Goal: Task Accomplishment & Management: Manage account settings

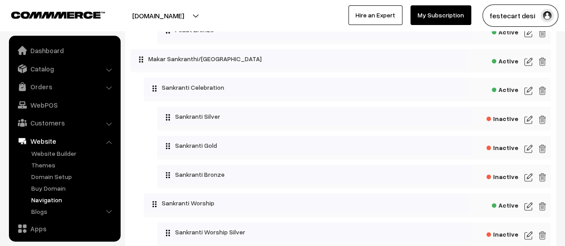
click at [52, 202] on link "Navigation" at bounding box center [73, 199] width 88 height 9
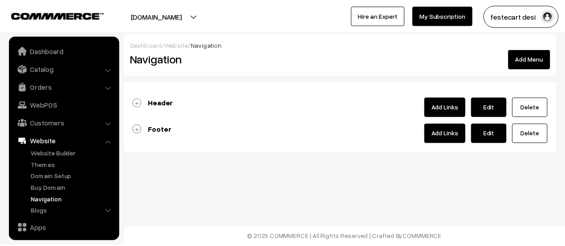
scroll to position [76, 0]
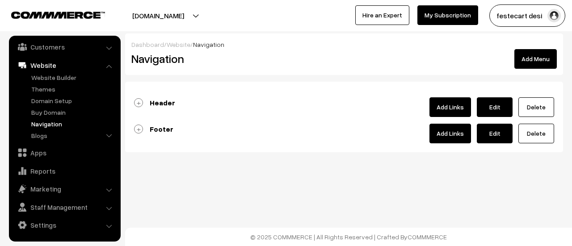
click at [139, 130] on link "Footer" at bounding box center [153, 129] width 39 height 9
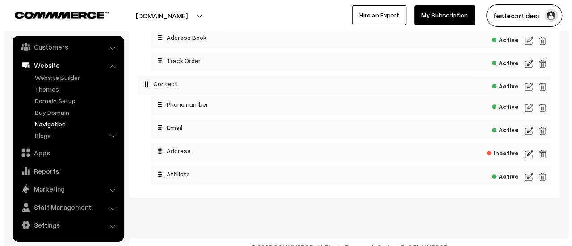
scroll to position [401, 0]
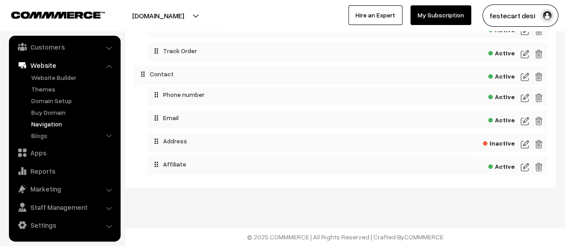
click at [526, 143] on img at bounding box center [525, 144] width 8 height 11
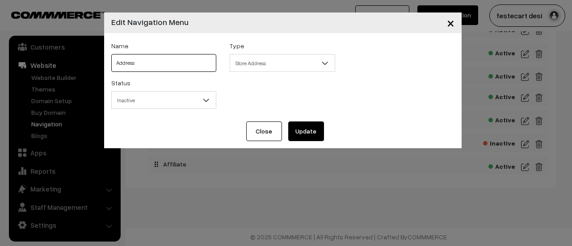
click at [160, 70] on input "Address" at bounding box center [163, 63] width 105 height 18
click at [265, 69] on span "Store Address" at bounding box center [282, 63] width 105 height 16
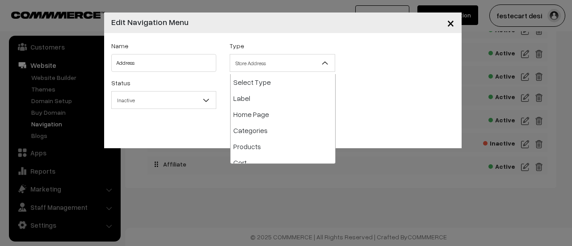
scroll to position [129, 0]
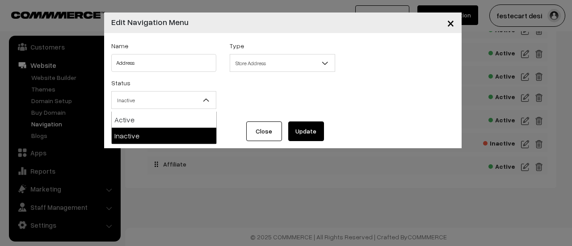
click at [161, 100] on span "Inactive" at bounding box center [164, 100] width 105 height 16
click at [294, 66] on span "Store Address" at bounding box center [282, 63] width 105 height 16
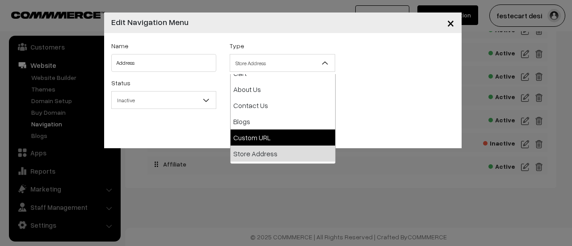
scroll to position [134, 0]
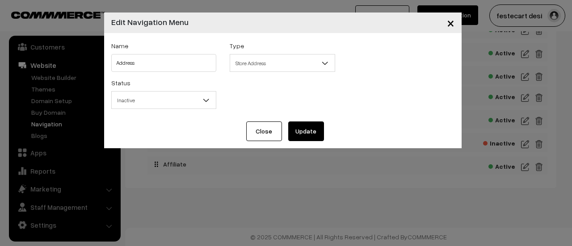
click at [293, 68] on span "Store Address" at bounding box center [282, 63] width 105 height 16
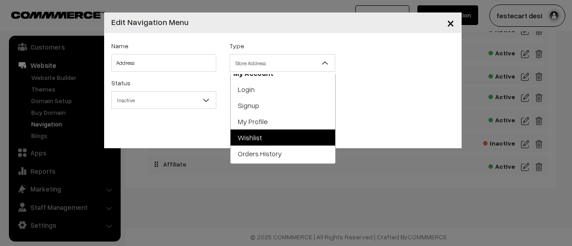
scroll to position [248, 0]
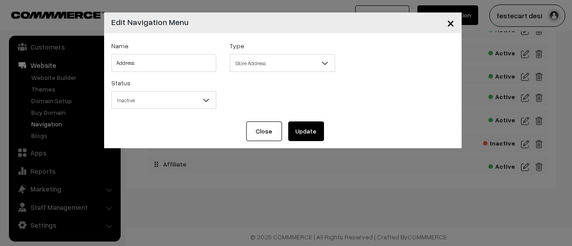
click at [386, 100] on div "Status Active Inactive Inactive" at bounding box center [283, 95] width 356 height 37
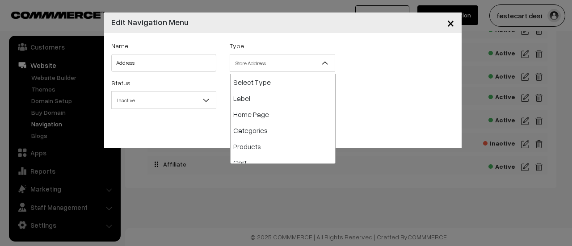
click at [283, 64] on span "Store Address" at bounding box center [282, 63] width 105 height 16
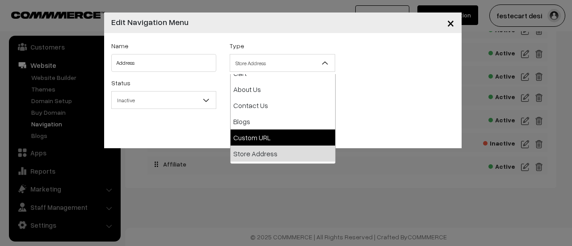
scroll to position [134, 0]
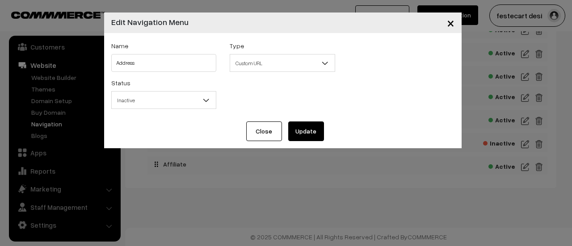
click at [266, 67] on span "Custom URL" at bounding box center [282, 63] width 105 height 16
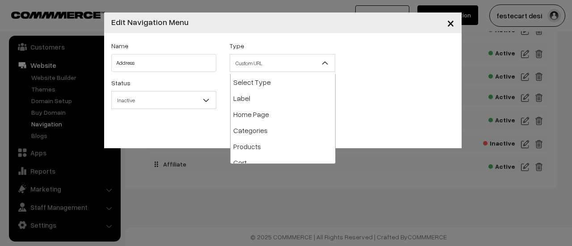
scroll to position [113, 0]
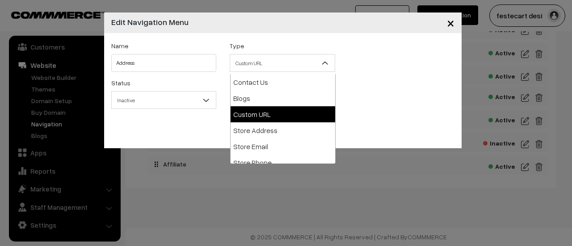
click at [423, 77] on div "Name Address Type Select Type Label Home Page Categories Products Cart About Us…" at bounding box center [283, 58] width 356 height 37
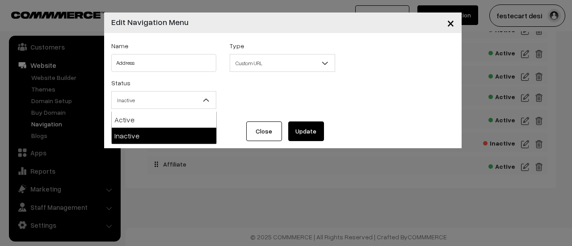
click at [179, 105] on span "Inactive" at bounding box center [164, 100] width 105 height 16
click at [394, 112] on div "Status Active Inactive Inactive" at bounding box center [283, 95] width 356 height 37
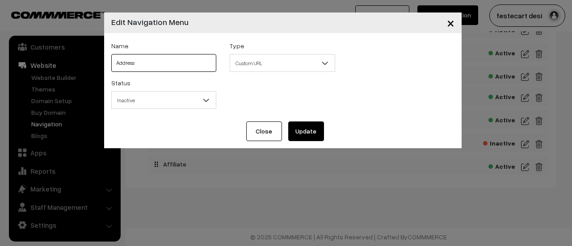
click at [160, 65] on input "Address" at bounding box center [163, 63] width 105 height 18
click at [272, 67] on span "Custom URL" at bounding box center [282, 63] width 105 height 16
drag, startPoint x: 161, startPoint y: 65, endPoint x: 31, endPoint y: 60, distance: 129.6
click at [31, 60] on div "× Edit Navigation Menu Name Address Type Select Type Label Home Page Categories…" at bounding box center [286, 123] width 572 height 246
click at [351, 88] on div "Status Active Inactive Inactive" at bounding box center [283, 95] width 356 height 37
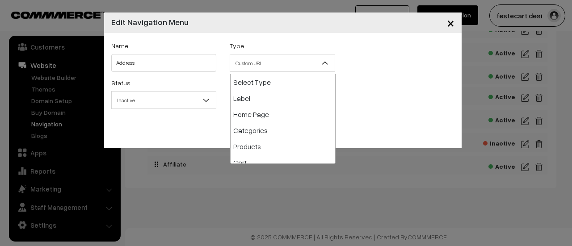
click at [300, 68] on span "Custom URL" at bounding box center [282, 63] width 105 height 16
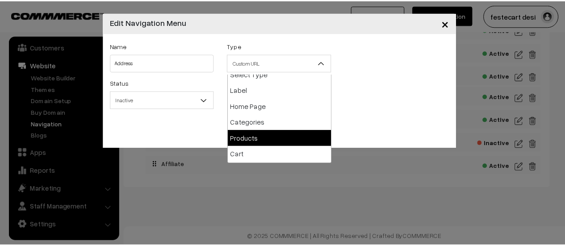
scroll to position [0, 0]
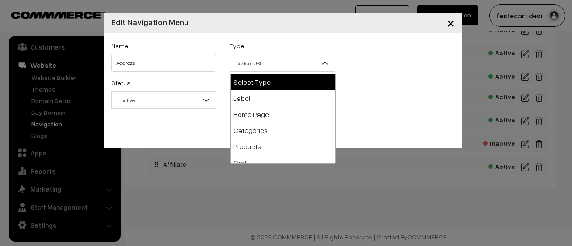
select select "0"
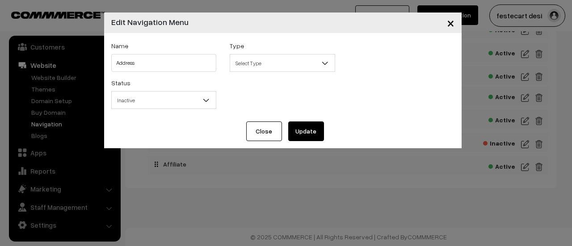
click at [343, 99] on div "Status Active Inactive Inactive" at bounding box center [283, 95] width 356 height 37
click at [444, 25] on button "×" at bounding box center [450, 23] width 22 height 28
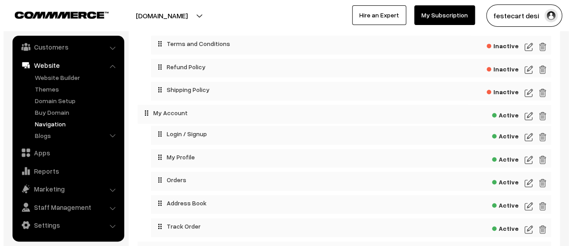
scroll to position [401, 0]
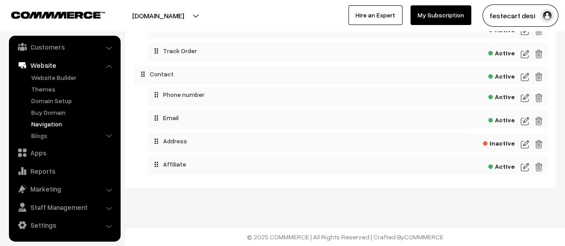
click at [525, 147] on img at bounding box center [525, 144] width 8 height 11
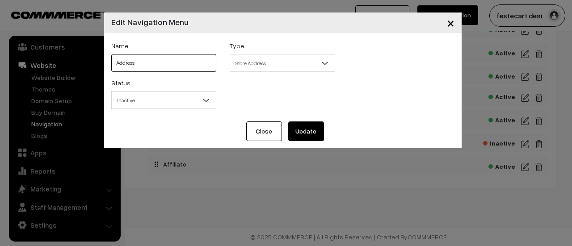
click at [157, 61] on input "Address" at bounding box center [163, 63] width 105 height 18
click at [309, 66] on span "Store Address" at bounding box center [282, 63] width 105 height 16
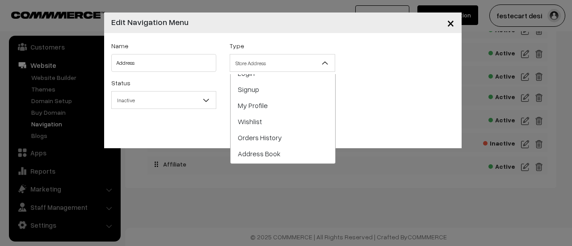
scroll to position [248, 0]
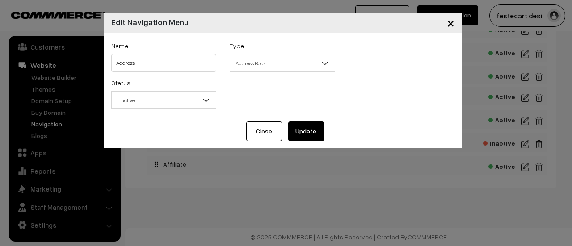
select select "address-book"
click at [289, 134] on button "Update" at bounding box center [306, 131] width 36 height 20
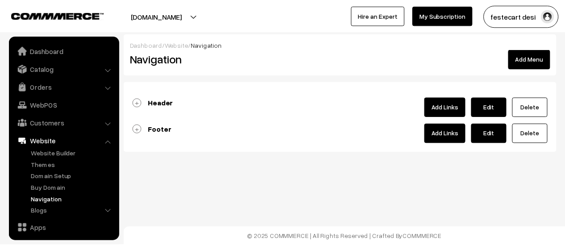
scroll to position [76, 0]
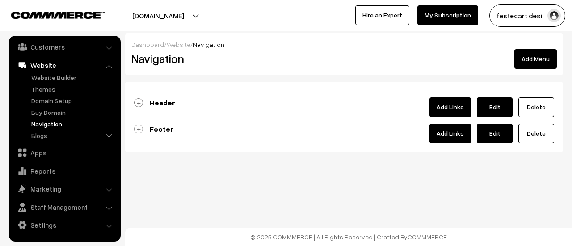
click at [140, 130] on link "Footer" at bounding box center [153, 129] width 39 height 9
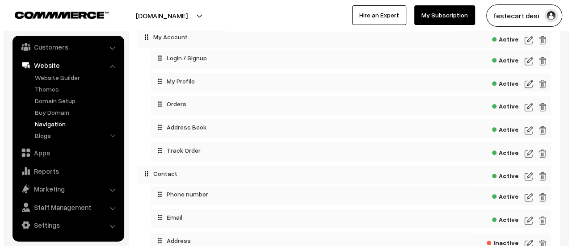
scroll to position [401, 0]
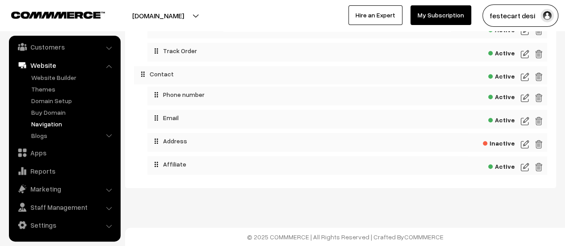
click at [522, 146] on img at bounding box center [525, 144] width 8 height 11
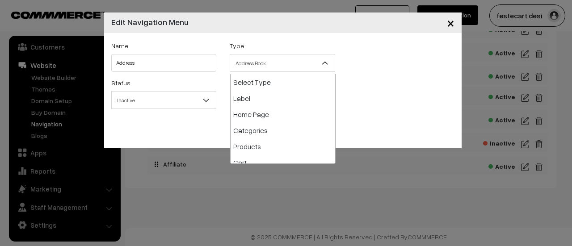
click at [274, 69] on span "Address Book" at bounding box center [282, 63] width 105 height 16
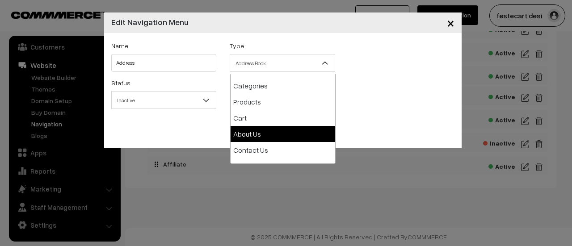
scroll to position [89, 0]
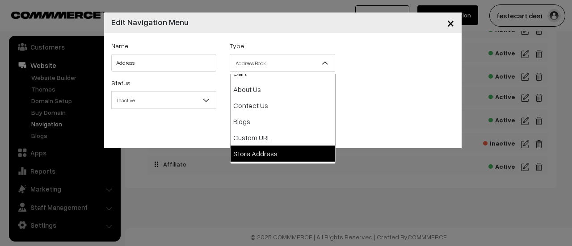
select select "store-address"
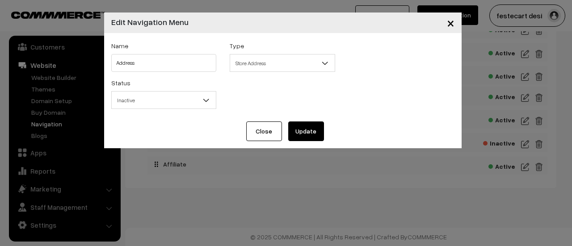
click at [305, 134] on button "Update" at bounding box center [306, 131] width 36 height 20
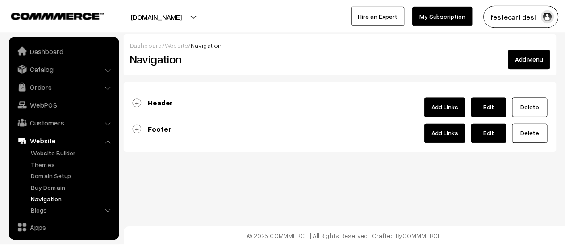
scroll to position [76, 0]
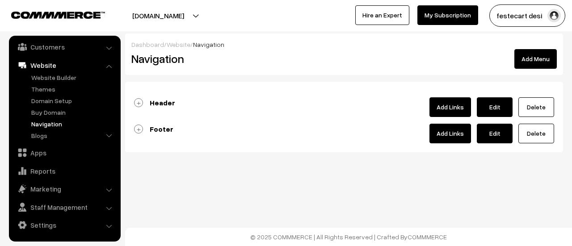
click at [142, 130] on link "Footer" at bounding box center [153, 129] width 39 height 9
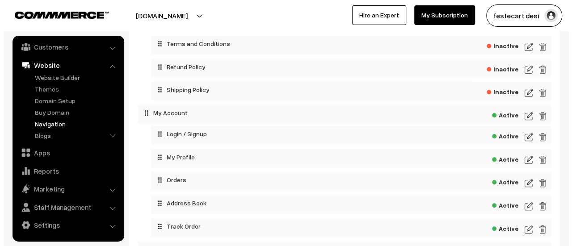
scroll to position [357, 0]
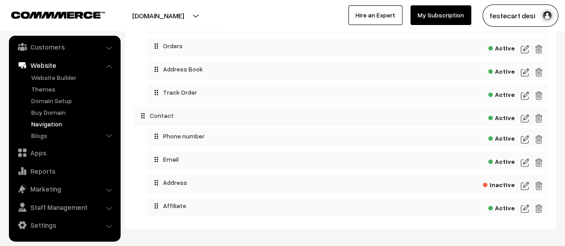
click at [525, 186] on img at bounding box center [525, 185] width 8 height 11
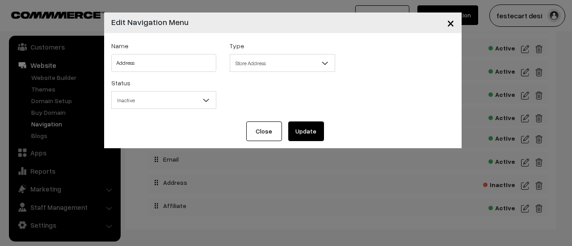
click at [132, 101] on span "Inactive" at bounding box center [164, 100] width 105 height 16
click at [129, 67] on input "Address" at bounding box center [163, 63] width 105 height 18
click at [146, 66] on input "Address" at bounding box center [163, 63] width 105 height 18
click at [284, 67] on span "Store Address" at bounding box center [282, 63] width 105 height 16
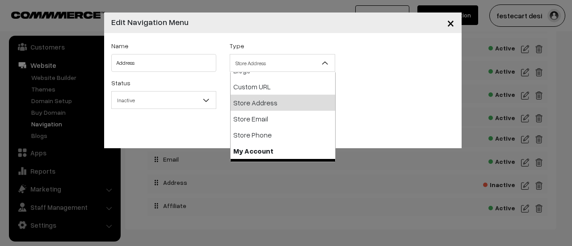
scroll to position [129, 0]
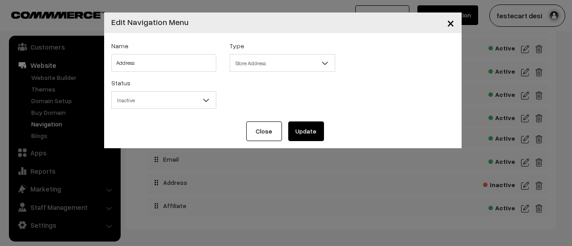
click at [295, 138] on button "Update" at bounding box center [306, 131] width 36 height 20
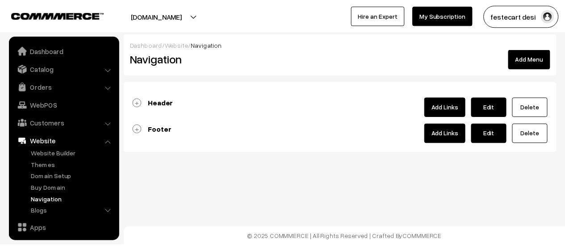
scroll to position [76, 0]
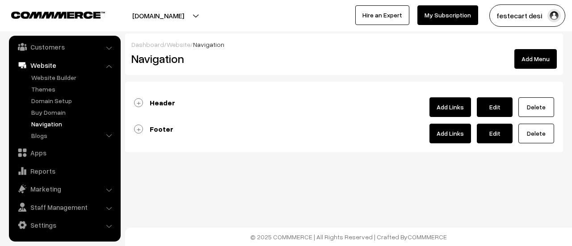
click at [139, 126] on link "Footer" at bounding box center [153, 129] width 39 height 9
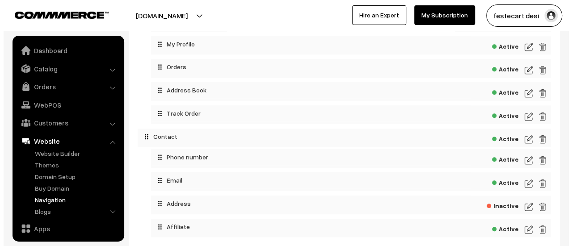
scroll to position [401, 0]
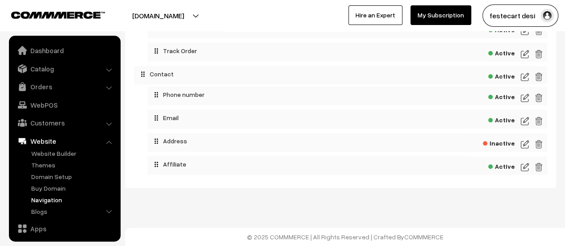
click at [520, 141] on div "Inactive" at bounding box center [347, 142] width 400 height 19
click at [524, 146] on img at bounding box center [525, 144] width 8 height 11
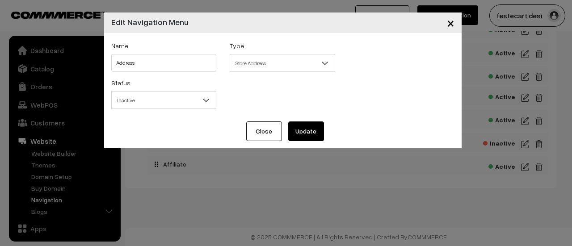
click at [145, 102] on span "Inactive" at bounding box center [164, 100] width 105 height 16
click at [283, 63] on span "Store Address" at bounding box center [282, 63] width 105 height 16
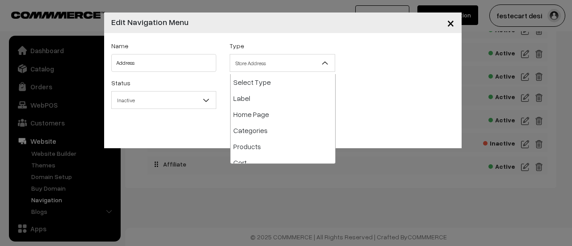
scroll to position [129, 0]
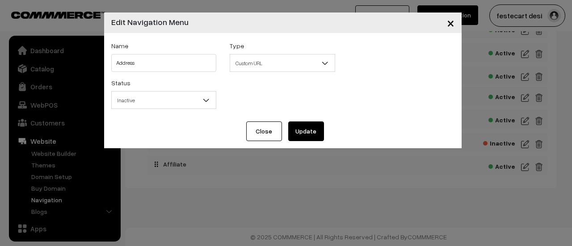
select select "web"
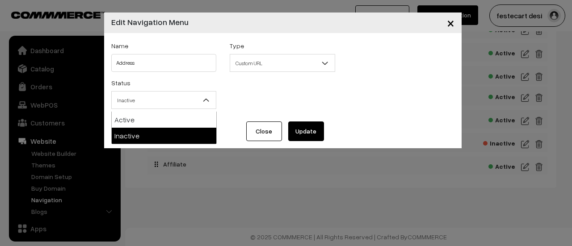
click at [132, 105] on span "Inactive" at bounding box center [164, 100] width 105 height 16
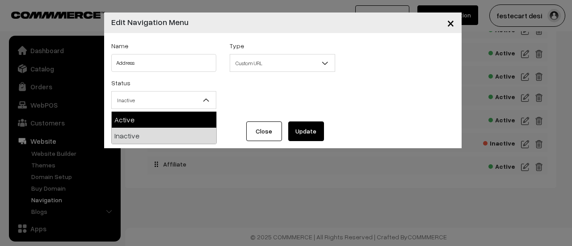
select select "1"
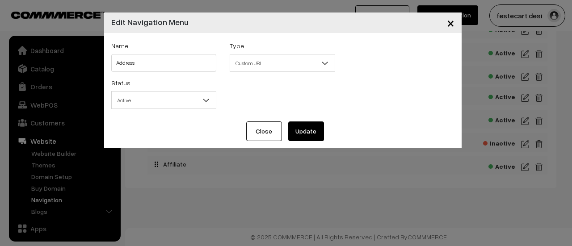
click at [312, 130] on button "Update" at bounding box center [306, 131] width 36 height 20
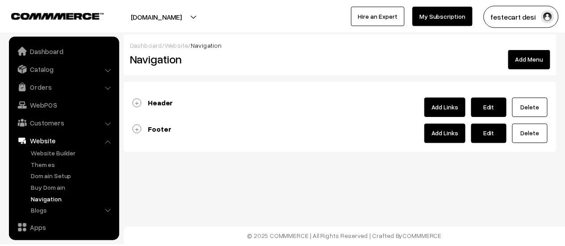
scroll to position [76, 0]
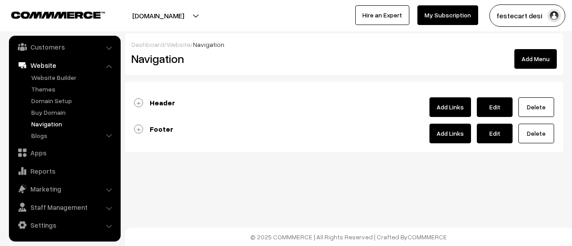
click at [137, 130] on link "Footer" at bounding box center [153, 129] width 39 height 9
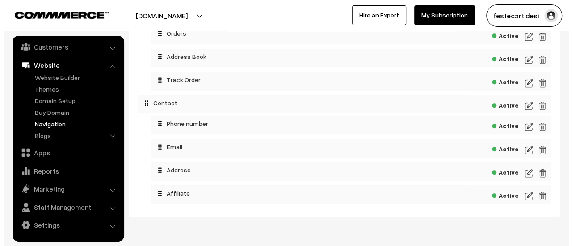
scroll to position [401, 0]
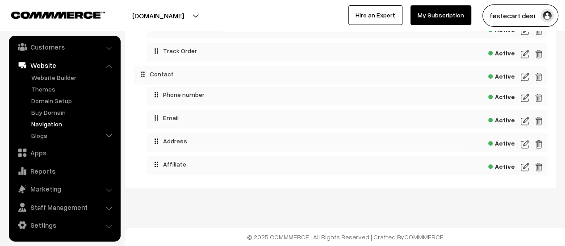
click at [525, 147] on img at bounding box center [525, 144] width 8 height 11
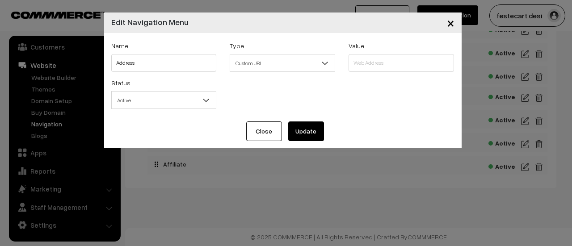
click at [256, 73] on div "Type Select Type Label Home Page Categories Products Cart About Us Contact Us B…" at bounding box center [282, 58] width 119 height 37
click at [408, 65] on input "text" at bounding box center [400, 63] width 105 height 18
click at [268, 54] on span "Custom URL" at bounding box center [282, 63] width 105 height 18
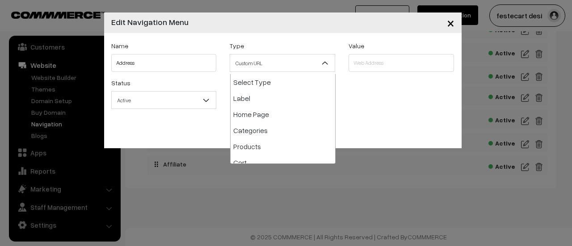
scroll to position [113, 0]
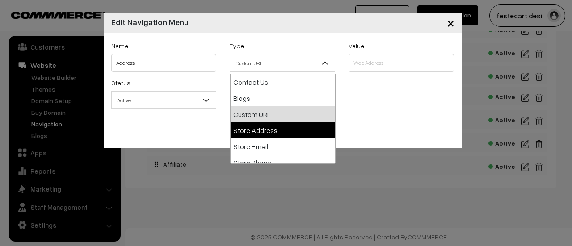
select select "store-address"
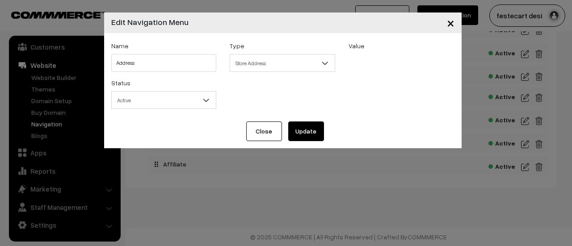
click at [255, 64] on span "Store Address" at bounding box center [282, 63] width 105 height 16
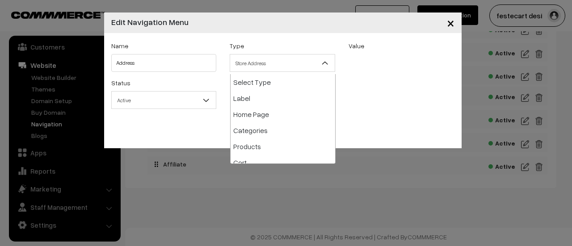
scroll to position [129, 0]
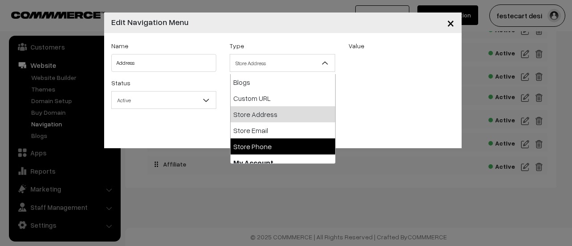
click at [392, 92] on div "Status Active Inactive Active" at bounding box center [283, 95] width 356 height 37
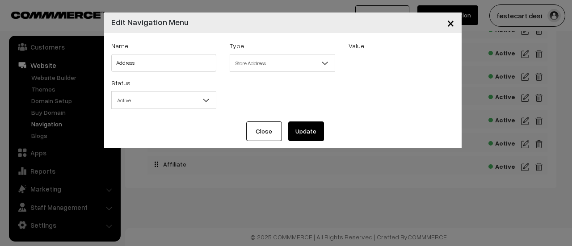
click at [307, 136] on button "Update" at bounding box center [306, 131] width 36 height 20
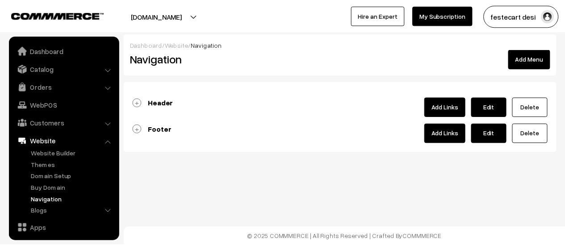
scroll to position [76, 0]
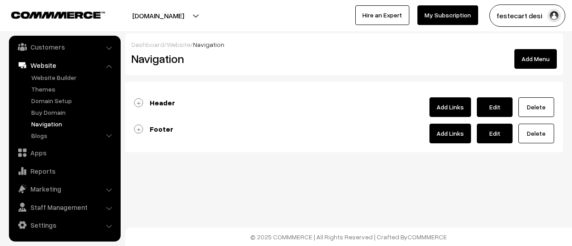
click at [138, 127] on link "Footer" at bounding box center [153, 129] width 39 height 9
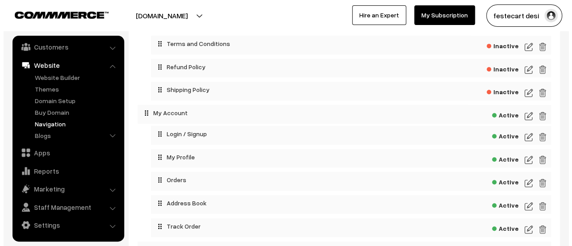
scroll to position [401, 0]
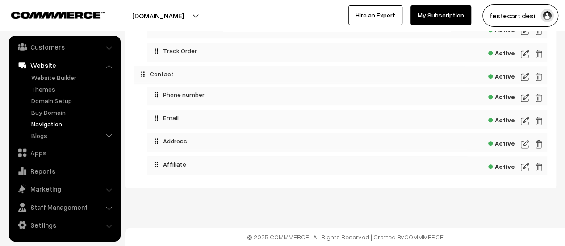
click at [529, 140] on div "Active" at bounding box center [347, 142] width 400 height 19
click at [527, 142] on img at bounding box center [525, 144] width 8 height 11
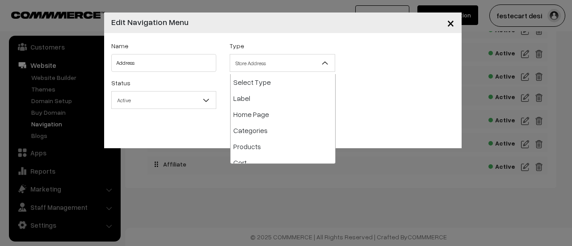
click at [305, 66] on span "Store Address" at bounding box center [282, 63] width 105 height 16
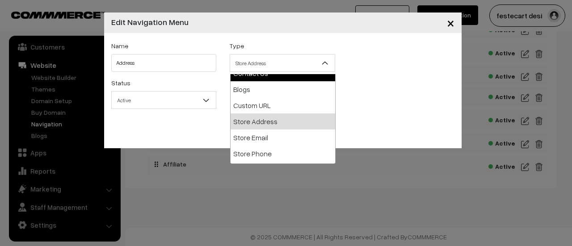
scroll to position [134, 0]
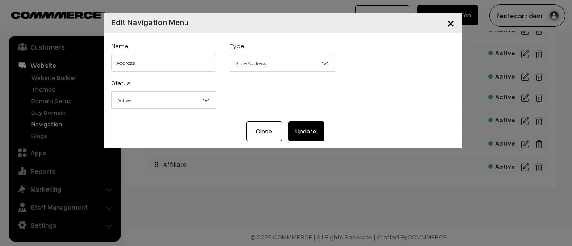
click at [264, 69] on span "Store Address" at bounding box center [282, 63] width 105 height 16
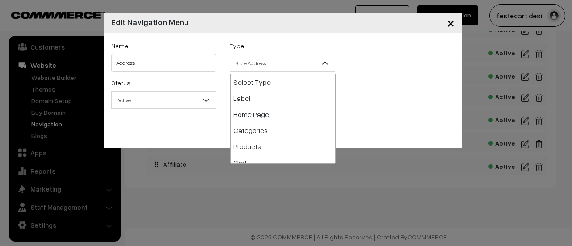
scroll to position [129, 0]
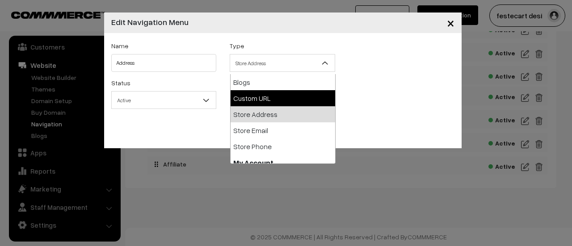
select select "web"
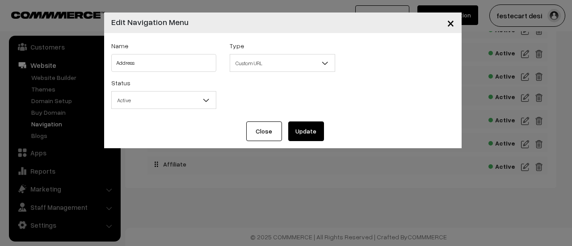
click at [393, 83] on div "Status Active Inactive Active" at bounding box center [283, 95] width 356 height 37
click at [310, 128] on button "Update" at bounding box center [306, 131] width 36 height 20
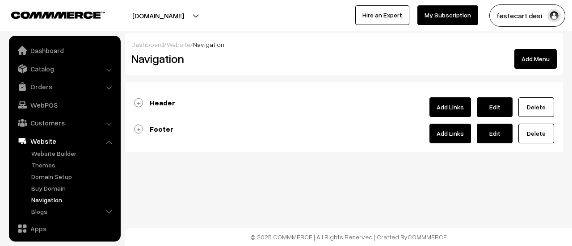
scroll to position [76, 0]
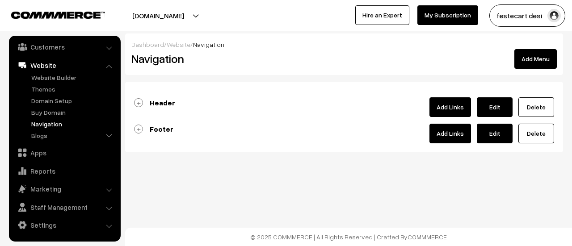
click at [489, 131] on link "Edit" at bounding box center [495, 134] width 36 height 20
type input "Footer"
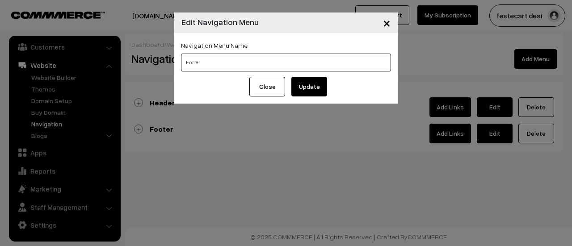
click at [221, 65] on input "Footer" at bounding box center [286, 63] width 210 height 18
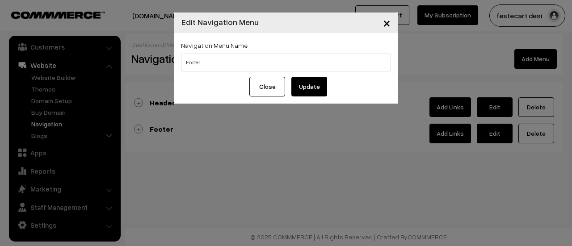
click at [320, 88] on button "Update" at bounding box center [309, 87] width 36 height 20
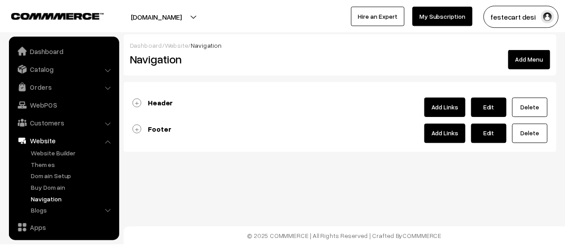
scroll to position [76, 0]
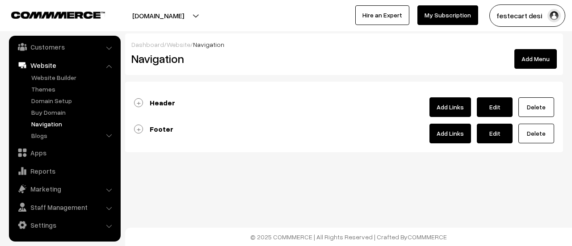
click at [136, 127] on link "Footer" at bounding box center [153, 129] width 39 height 9
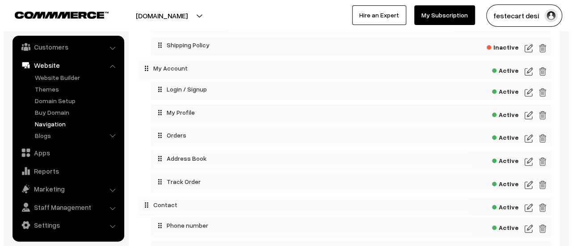
scroll to position [401, 0]
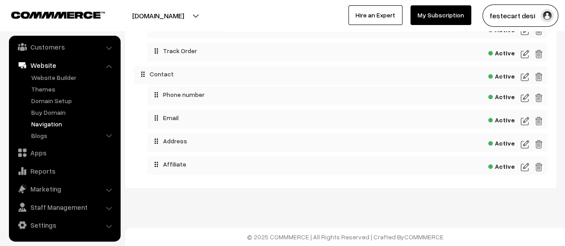
click at [520, 144] on div "Active" at bounding box center [347, 142] width 400 height 19
click at [522, 144] on img at bounding box center [525, 144] width 8 height 11
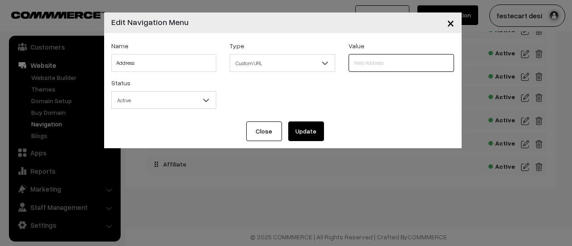
click at [381, 59] on input "text" at bounding box center [400, 63] width 105 height 18
click at [353, 120] on div "Name Address Type Select Type Label Home Page Categories Products Cart About Us…" at bounding box center [282, 77] width 357 height 88
drag, startPoint x: 411, startPoint y: 64, endPoint x: 350, endPoint y: 68, distance: 61.7
click at [350, 68] on input "text" at bounding box center [400, 63] width 105 height 18
click at [247, 60] on span "Custom URL" at bounding box center [282, 63] width 105 height 16
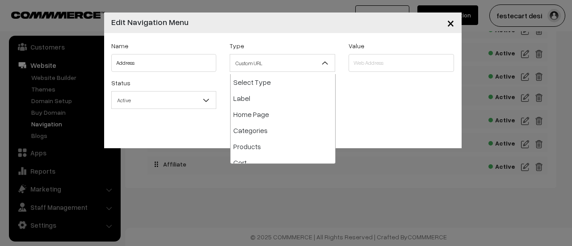
scroll to position [113, 0]
click at [275, 68] on span "Store Address" at bounding box center [282, 63] width 105 height 16
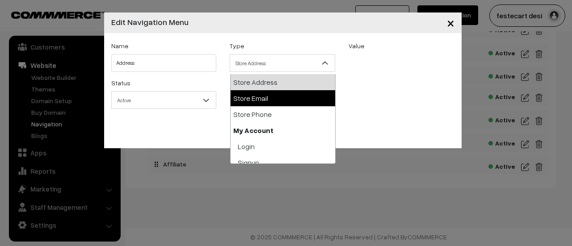
scroll to position [173, 0]
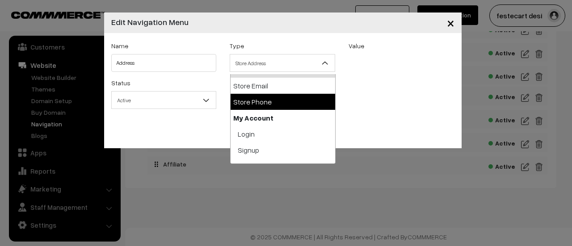
select select "store-phone"
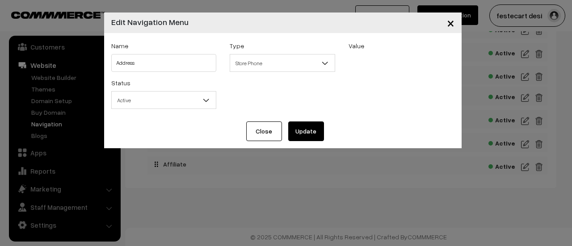
click at [294, 126] on button "Update" at bounding box center [306, 131] width 36 height 20
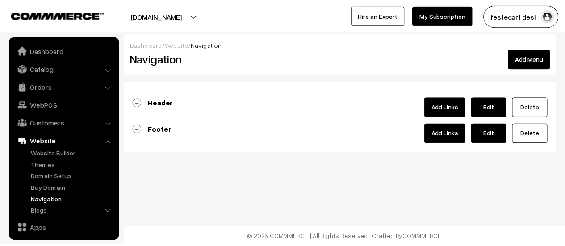
scroll to position [76, 0]
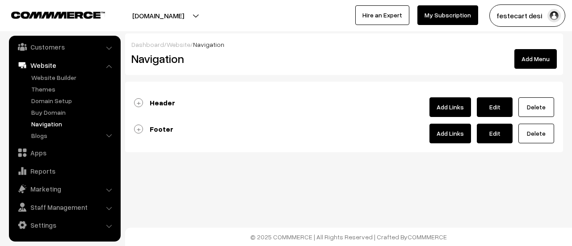
click at [137, 128] on link "Footer" at bounding box center [153, 129] width 39 height 9
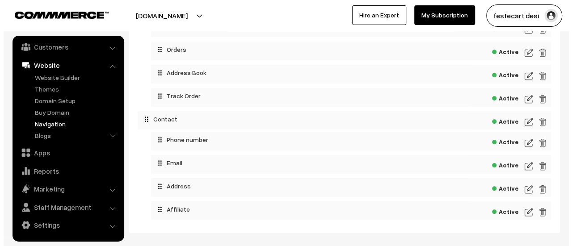
scroll to position [401, 0]
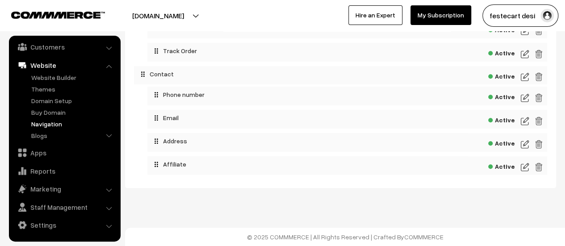
click at [527, 146] on img at bounding box center [525, 144] width 8 height 11
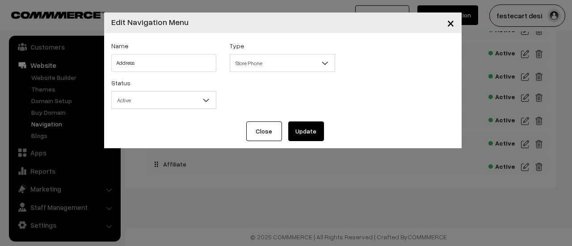
click at [305, 134] on button "Update" at bounding box center [306, 131] width 36 height 20
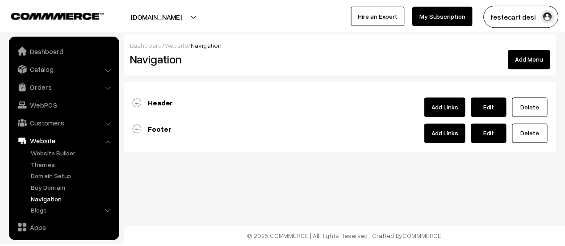
scroll to position [76, 0]
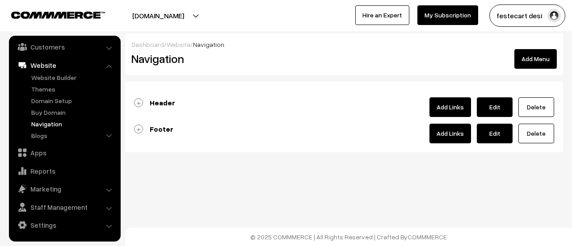
click at [140, 128] on link "Footer" at bounding box center [153, 129] width 39 height 9
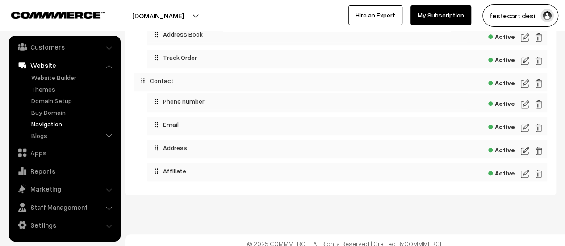
scroll to position [401, 0]
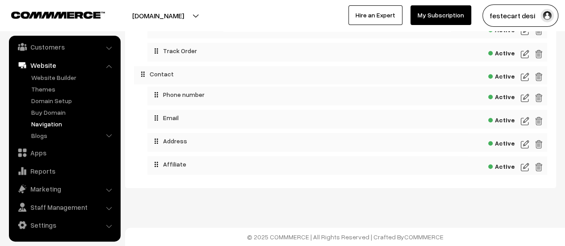
click at [523, 100] on img at bounding box center [525, 97] width 8 height 11
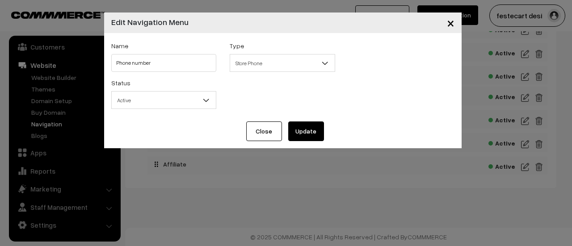
click at [448, 23] on span "×" at bounding box center [451, 22] width 8 height 17
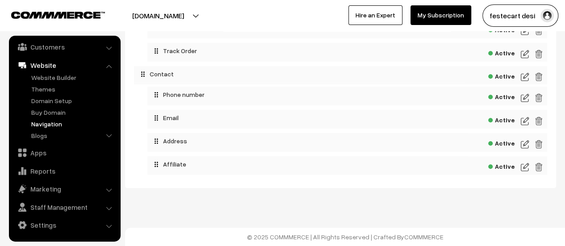
click at [528, 144] on img at bounding box center [525, 144] width 8 height 11
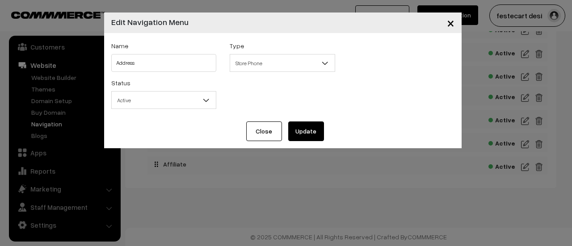
click at [259, 59] on span "Store Phone" at bounding box center [282, 63] width 105 height 16
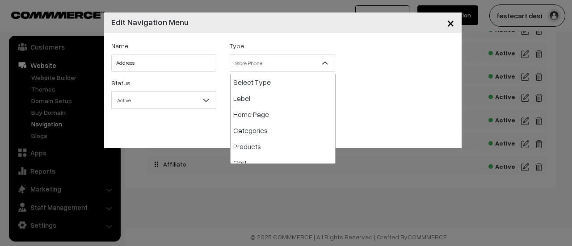
scroll to position [161, 0]
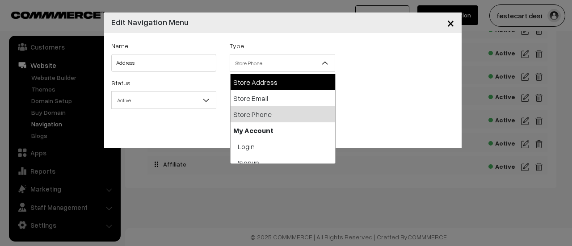
select select "store-address"
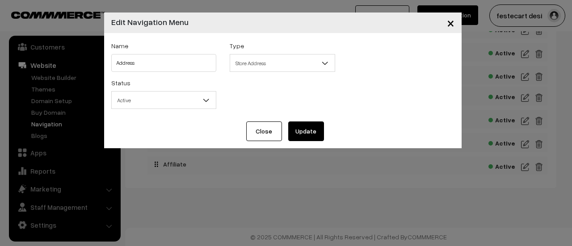
click at [301, 136] on button "Update" at bounding box center [306, 131] width 36 height 20
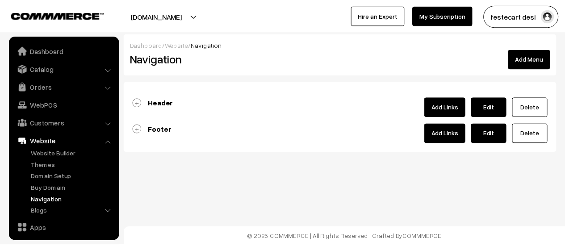
scroll to position [76, 0]
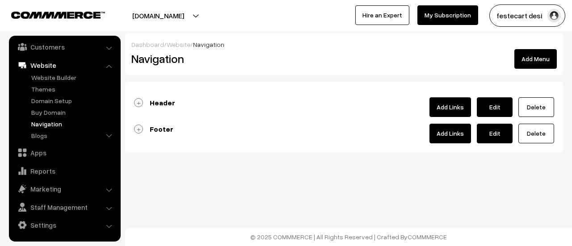
click at [140, 129] on link "Footer" at bounding box center [153, 129] width 39 height 9
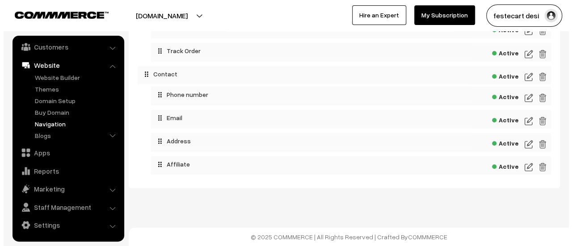
scroll to position [0, 0]
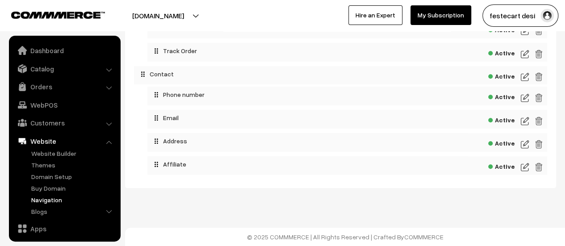
click at [523, 97] on img at bounding box center [525, 97] width 8 height 11
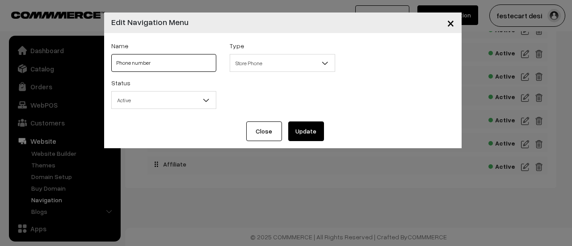
click at [177, 67] on input "Phone number" at bounding box center [163, 63] width 105 height 18
click at [292, 84] on div "Status Active Inactive Active" at bounding box center [283, 95] width 356 height 37
click at [279, 67] on span "Store Phone" at bounding box center [282, 63] width 105 height 16
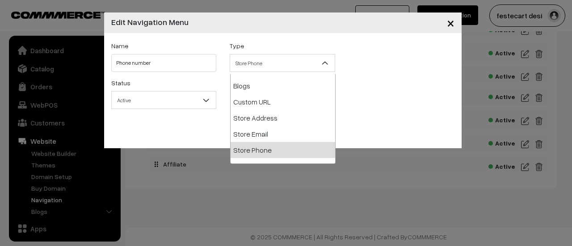
scroll to position [25, 0]
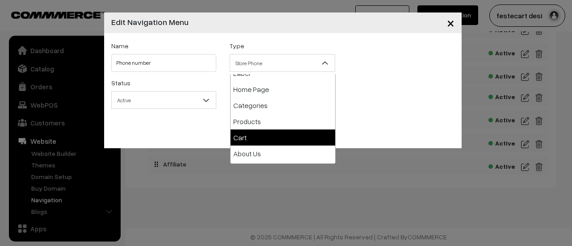
click at [433, 74] on div "Name Phone number Type Select Type Label Home Page Categories Products Cart Abo…" at bounding box center [283, 58] width 356 height 37
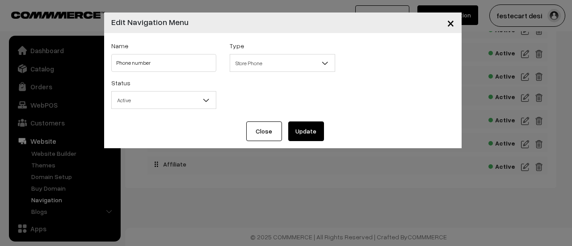
click at [454, 25] on button "×" at bounding box center [450, 23] width 22 height 28
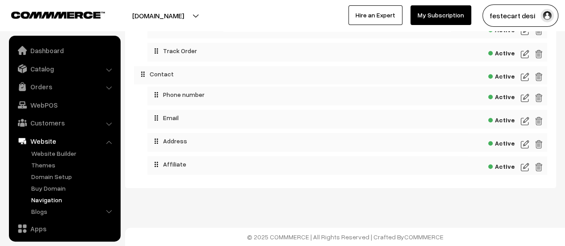
click at [523, 146] on img at bounding box center [525, 144] width 8 height 11
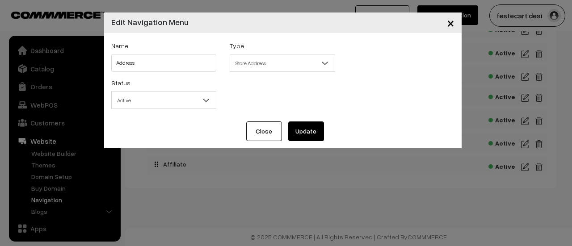
click at [313, 131] on button "Update" at bounding box center [306, 131] width 36 height 20
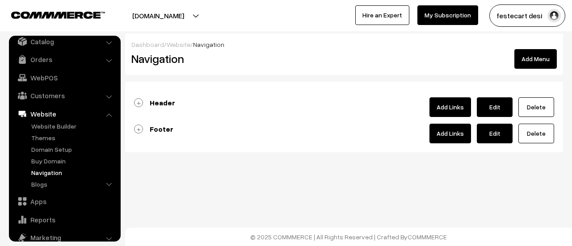
scroll to position [26, 0]
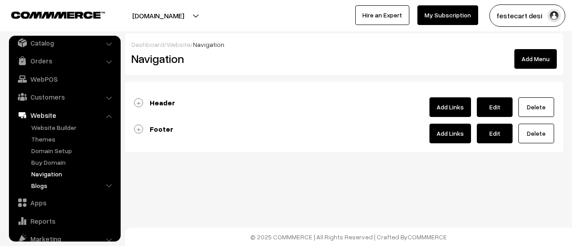
click at [50, 184] on link "Blogs" at bounding box center [73, 185] width 88 height 9
click at [104, 187] on link "Blogs" at bounding box center [73, 185] width 88 height 9
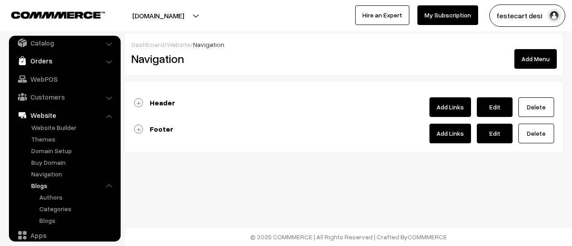
click at [42, 63] on link "Orders" at bounding box center [64, 61] width 106 height 16
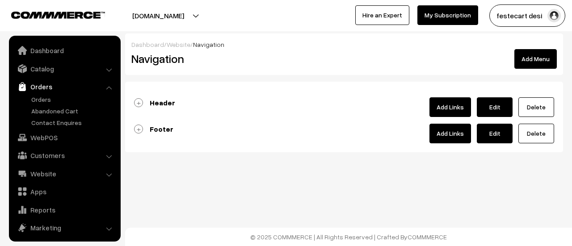
scroll to position [39, 0]
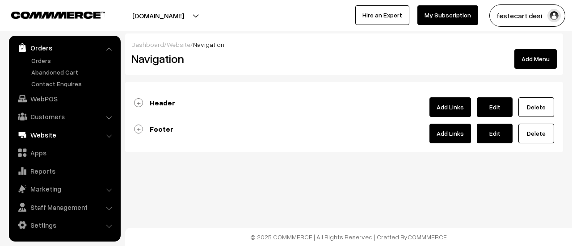
click at [45, 131] on link "Website" at bounding box center [64, 135] width 106 height 16
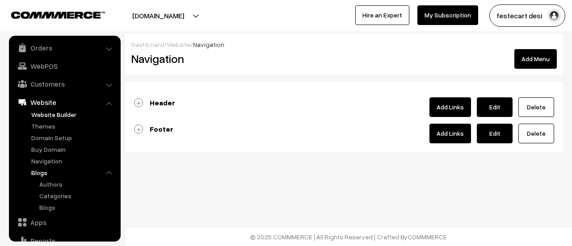
click at [54, 118] on link "Website Builder" at bounding box center [73, 114] width 88 height 9
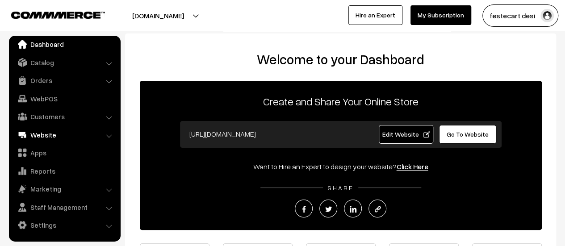
scroll to position [144, 0]
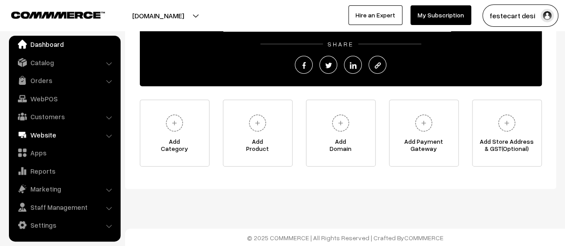
click at [44, 137] on link "Website" at bounding box center [64, 135] width 106 height 16
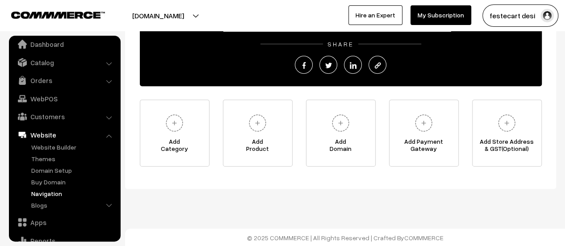
click at [48, 194] on link "Navigation" at bounding box center [73, 193] width 88 height 9
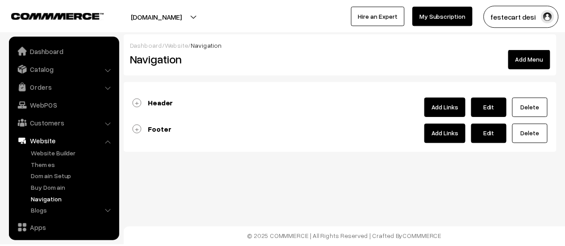
scroll to position [76, 0]
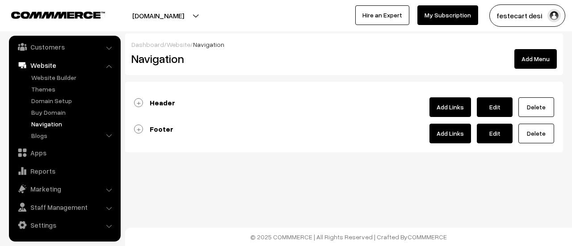
click at [141, 126] on link "Footer" at bounding box center [153, 129] width 39 height 9
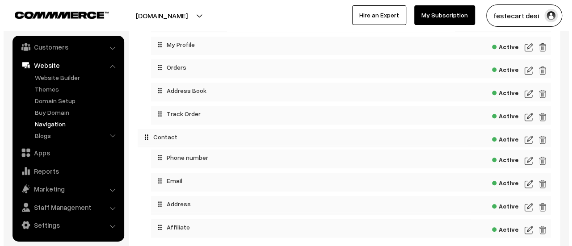
scroll to position [357, 0]
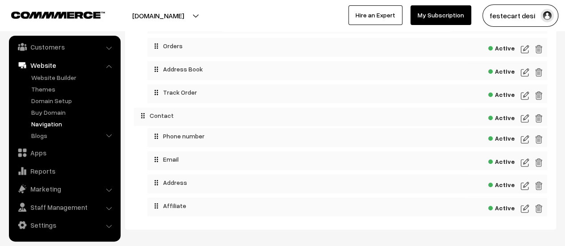
click at [522, 186] on img at bounding box center [525, 185] width 8 height 11
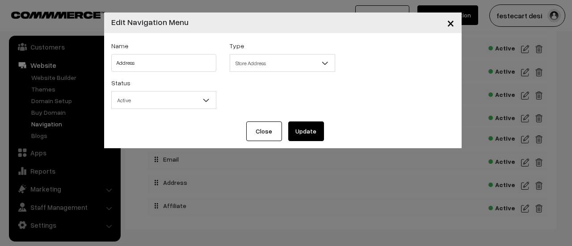
click at [265, 67] on span "Store Address" at bounding box center [282, 63] width 105 height 16
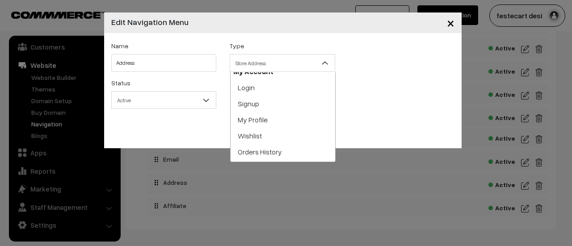
scroll to position [248, 0]
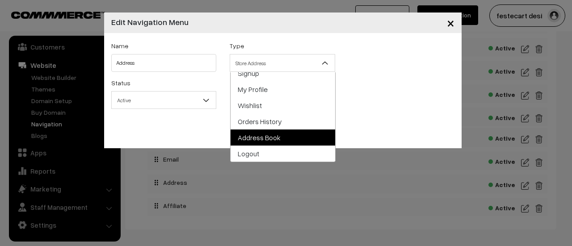
select select "address-book"
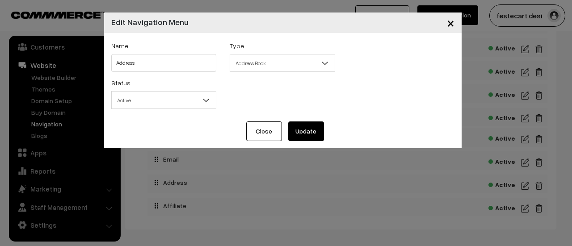
click at [307, 134] on button "Update" at bounding box center [306, 131] width 36 height 20
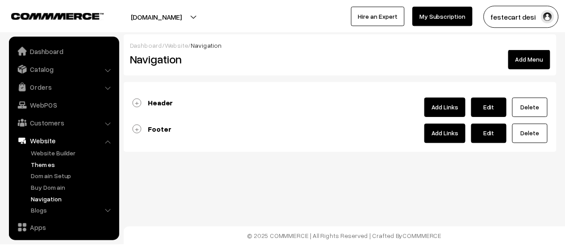
scroll to position [76, 0]
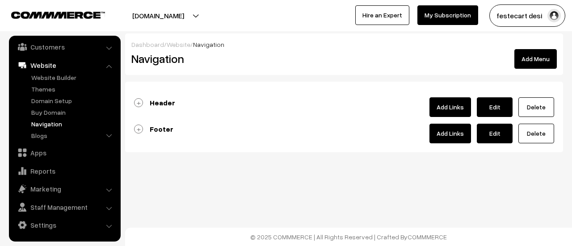
click at [134, 127] on link "Footer" at bounding box center [153, 129] width 39 height 9
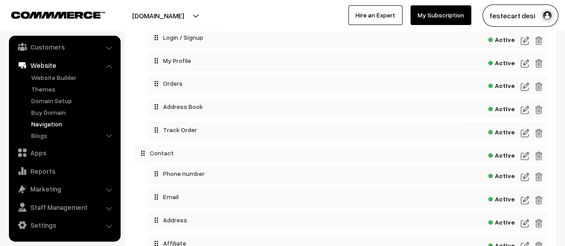
scroll to position [359, 0]
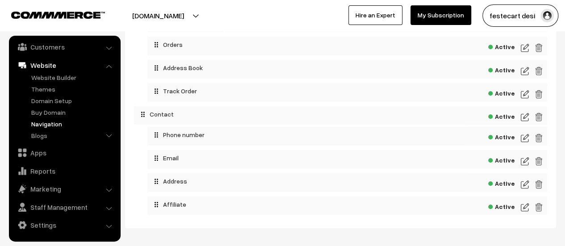
click at [527, 75] on img at bounding box center [525, 71] width 8 height 11
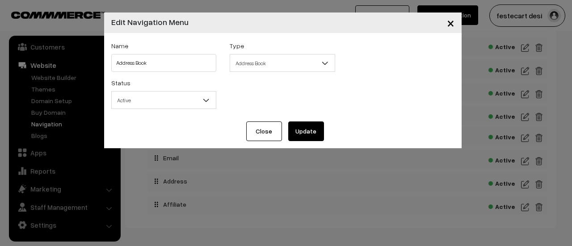
click at [450, 23] on span "×" at bounding box center [451, 22] width 8 height 17
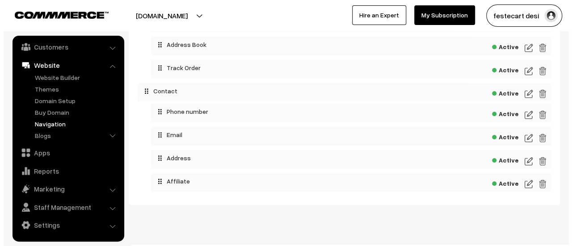
scroll to position [401, 0]
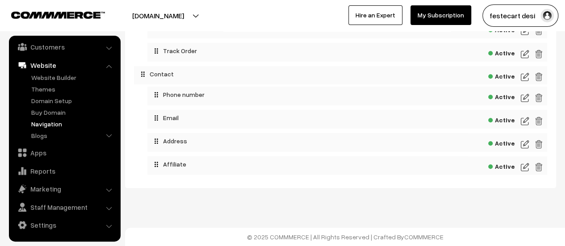
click at [523, 144] on img at bounding box center [525, 144] width 8 height 11
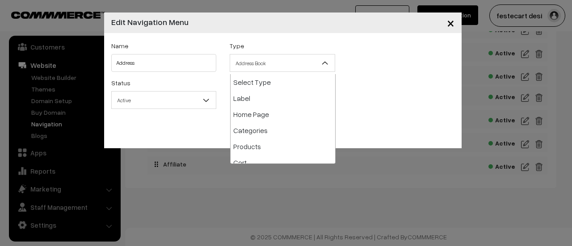
click at [257, 59] on span "Address Book" at bounding box center [282, 63] width 105 height 16
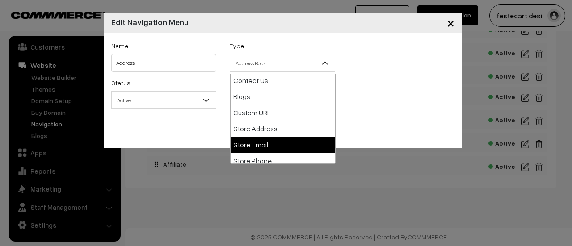
select select "store-address"
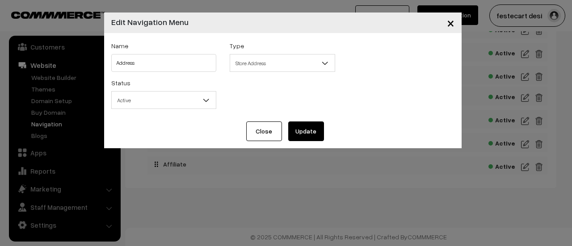
click at [297, 129] on button "Update" at bounding box center [306, 131] width 36 height 20
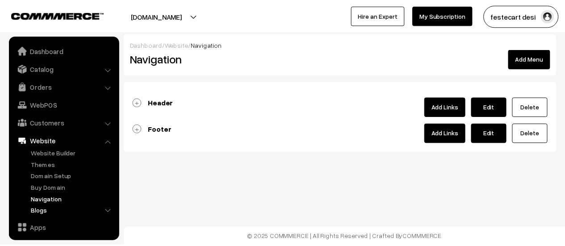
scroll to position [76, 0]
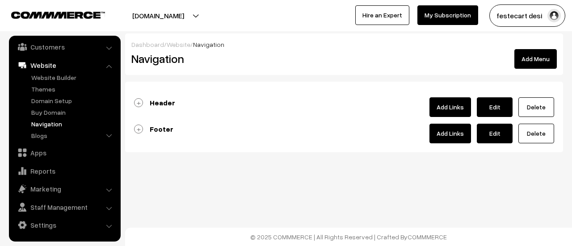
click at [137, 127] on link "Footer" at bounding box center [153, 129] width 39 height 9
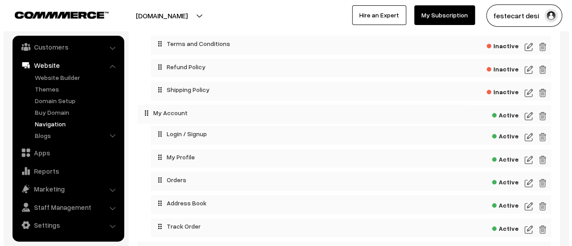
scroll to position [401, 0]
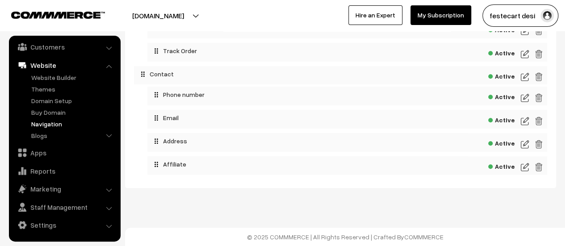
click at [528, 144] on img at bounding box center [525, 144] width 8 height 11
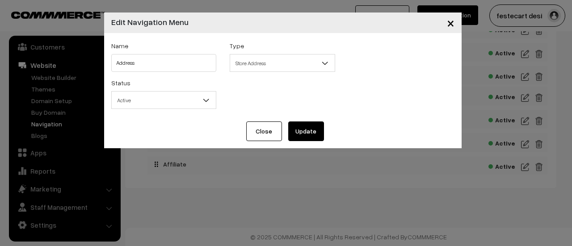
click at [313, 140] on button "Update" at bounding box center [306, 131] width 36 height 20
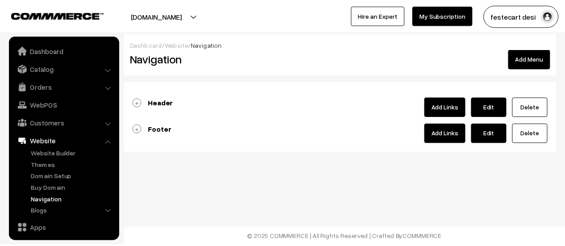
scroll to position [76, 0]
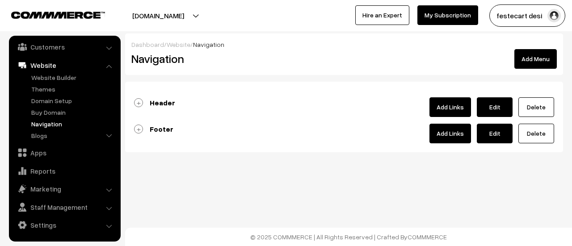
click at [137, 130] on link "Footer" at bounding box center [153, 129] width 39 height 9
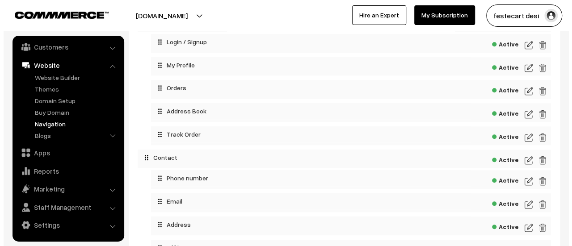
scroll to position [401, 0]
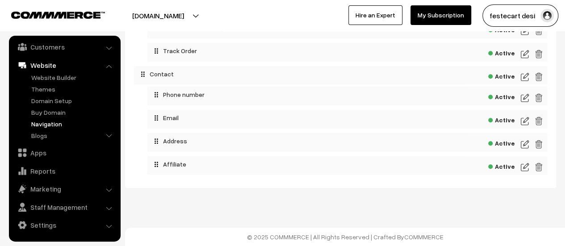
click at [526, 146] on img at bounding box center [525, 144] width 8 height 11
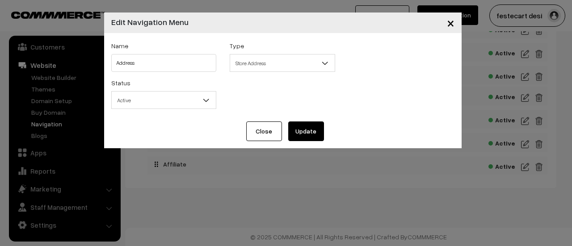
click at [258, 64] on span "Store Address" at bounding box center [282, 63] width 105 height 16
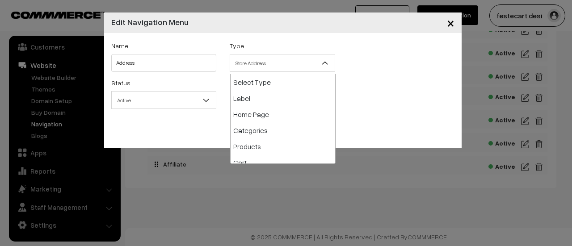
scroll to position [129, 0]
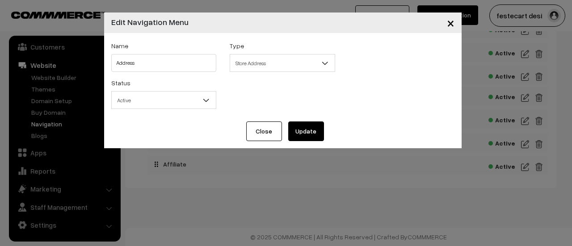
click at [314, 137] on button "Update" at bounding box center [306, 131] width 36 height 20
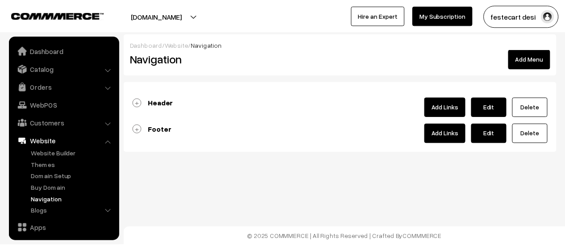
scroll to position [76, 0]
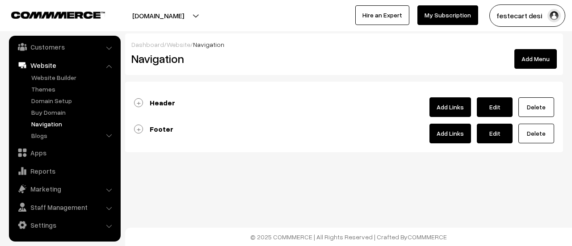
click at [139, 131] on link "Footer" at bounding box center [153, 129] width 39 height 9
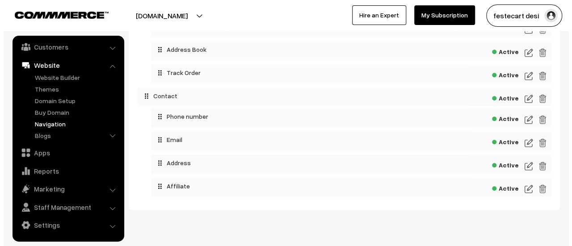
scroll to position [377, 0]
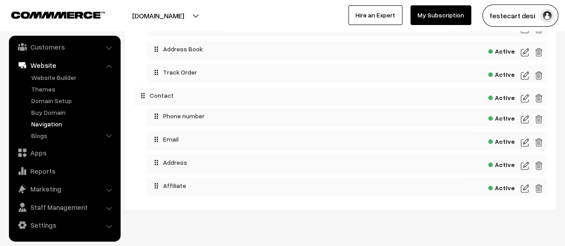
click at [498, 166] on span "Active" at bounding box center [501, 163] width 27 height 11
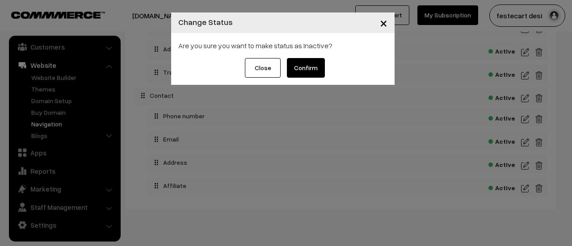
click at [307, 71] on button "Confirm" at bounding box center [306, 68] width 38 height 20
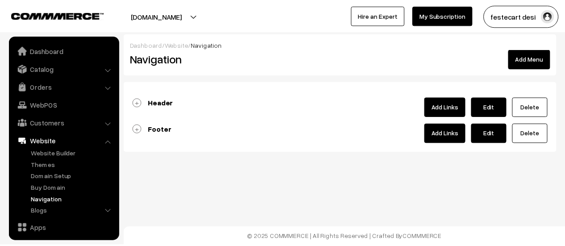
scroll to position [76, 0]
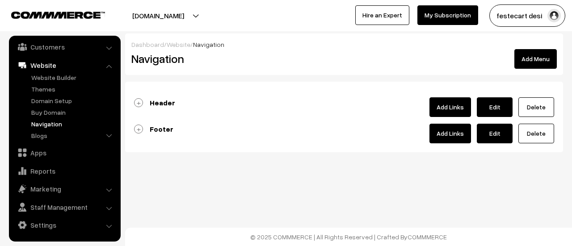
drag, startPoint x: 138, startPoint y: 129, endPoint x: 192, endPoint y: 144, distance: 55.6
click at [138, 129] on link "Footer" at bounding box center [153, 129] width 39 height 9
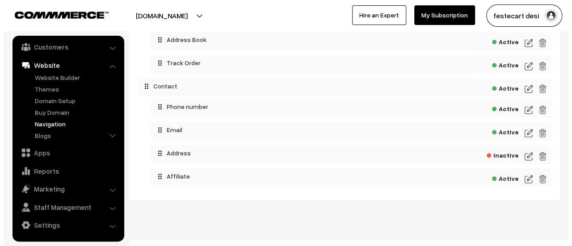
scroll to position [401, 0]
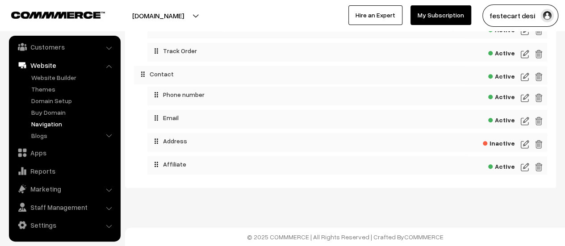
click at [524, 142] on img at bounding box center [525, 144] width 8 height 11
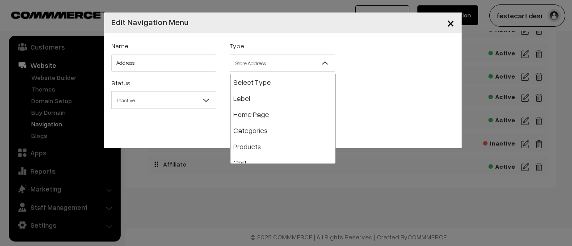
click at [278, 68] on span "Store Address" at bounding box center [282, 63] width 105 height 16
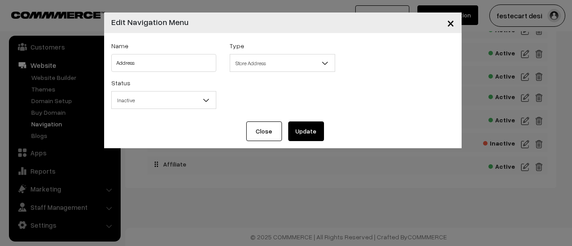
click at [323, 138] on button "Update" at bounding box center [306, 131] width 36 height 20
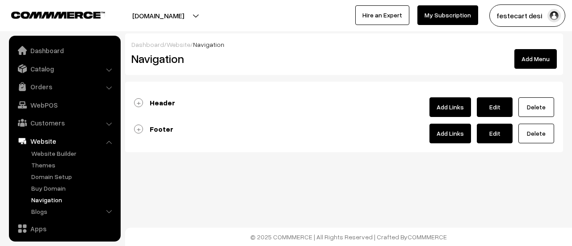
scroll to position [76, 0]
